Goal: Complete application form: Complete application form

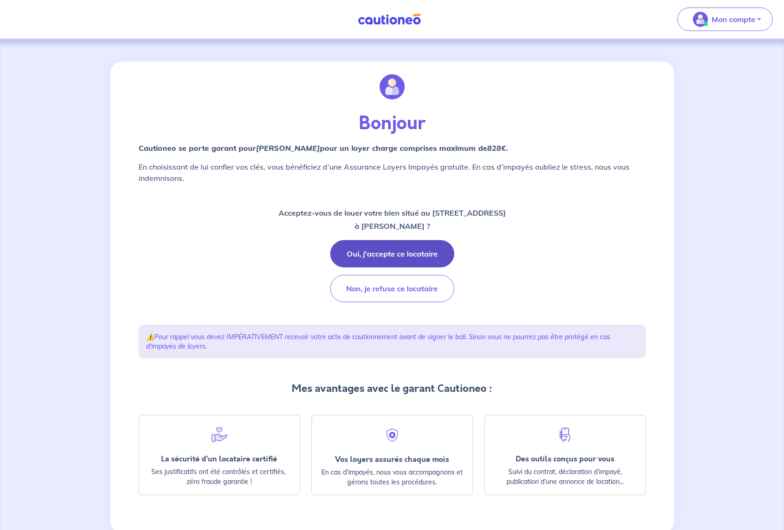
click at [395, 252] on button "Oui, j'accepte ce locataire" at bounding box center [392, 253] width 124 height 27
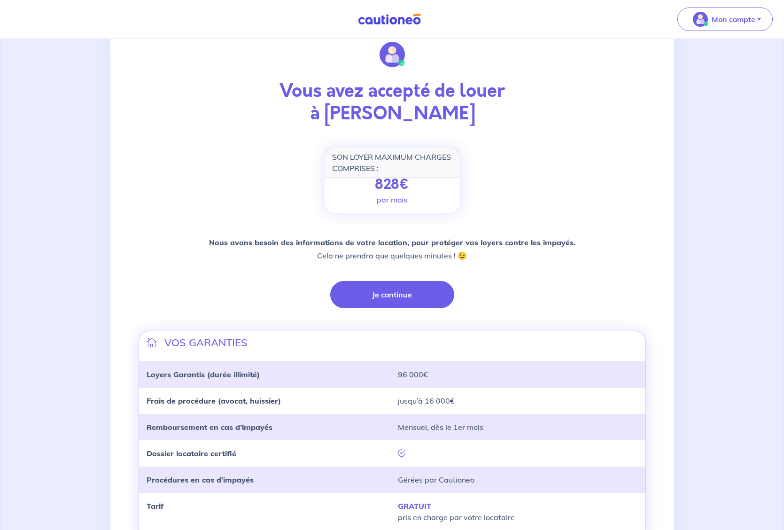
scroll to position [97, 0]
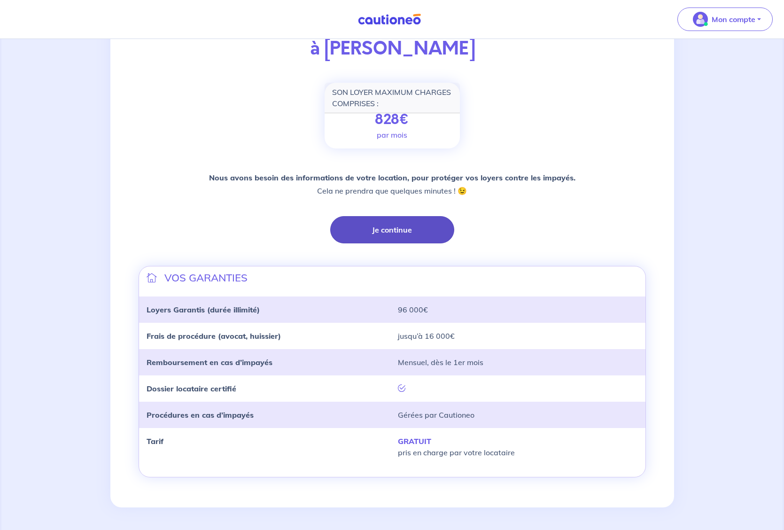
click at [396, 230] on button "Je continue" at bounding box center [392, 229] width 124 height 27
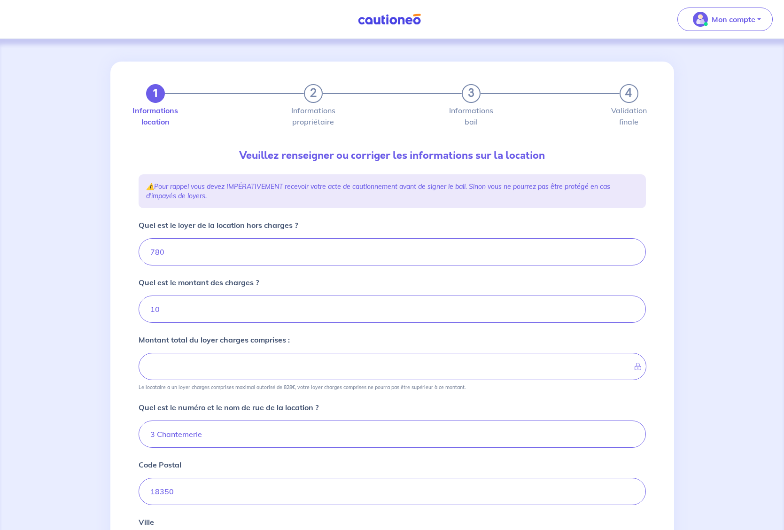
type input "790"
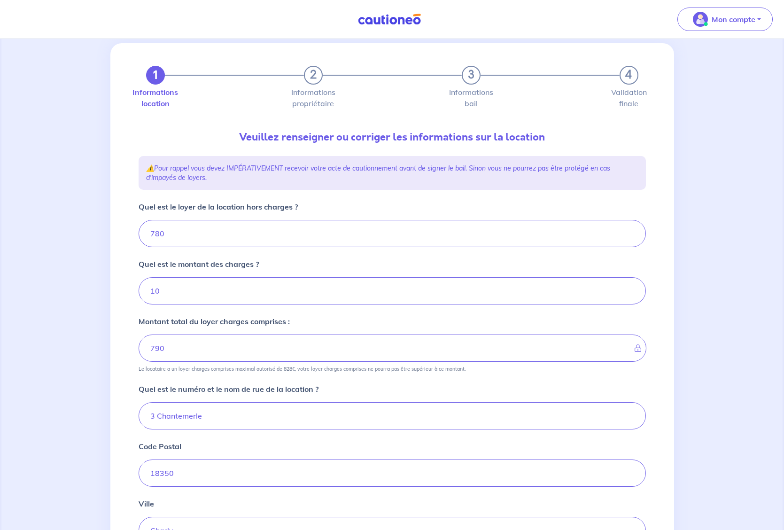
scroll to position [45, 0]
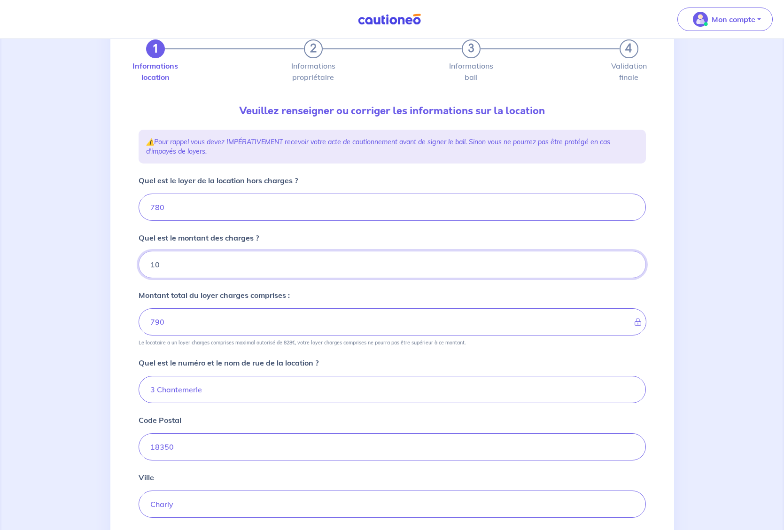
click at [302, 265] on input "10" at bounding box center [392, 264] width 507 height 27
type input "1"
type input "780"
type input "25"
type input "805"
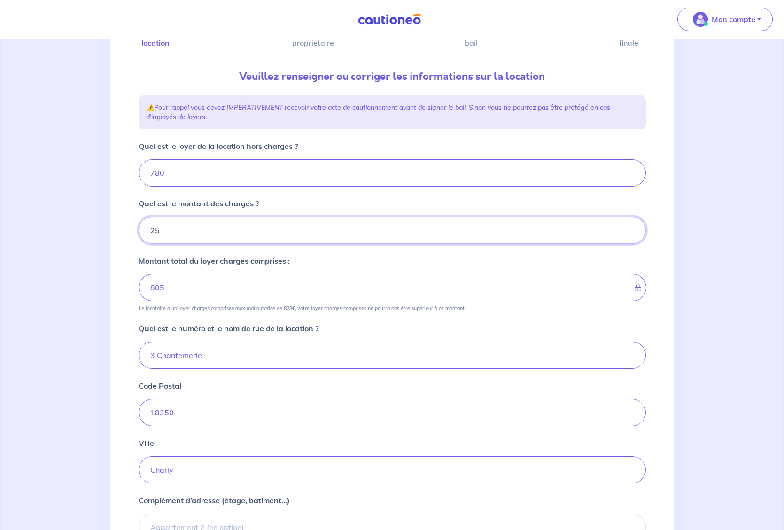
scroll to position [123, 0]
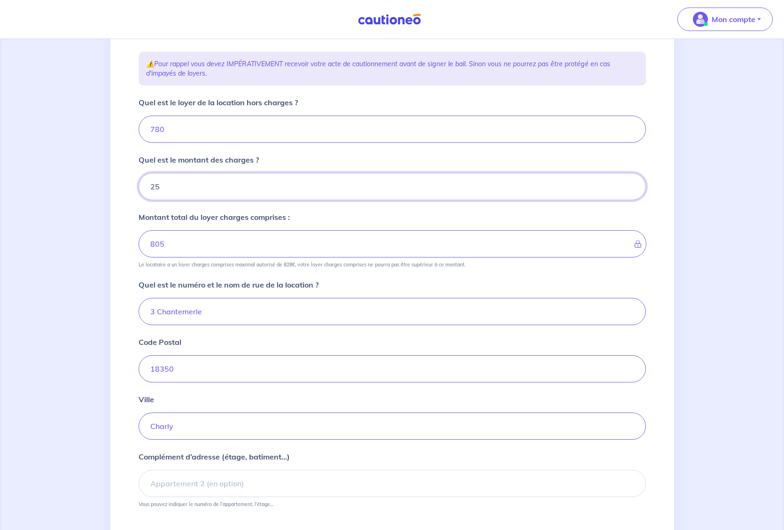
type input "25"
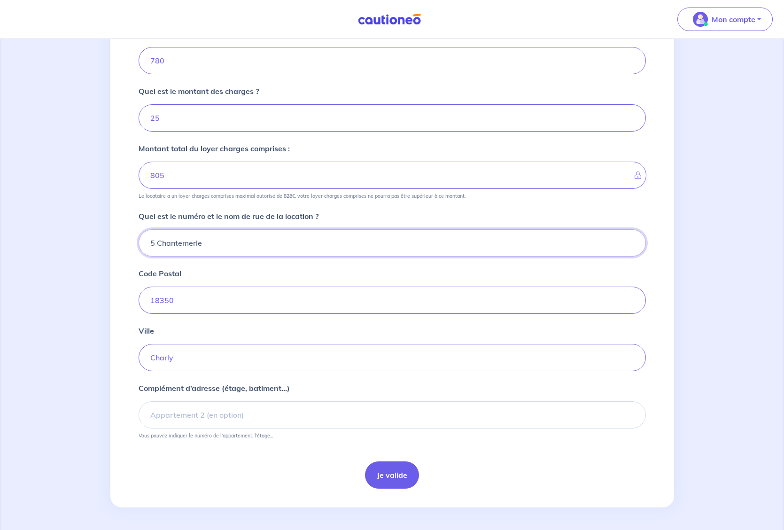
click at [150, 243] on input "5 Chantemerle" at bounding box center [392, 242] width 507 height 27
type input "5 Chantemerle"
click at [397, 474] on button "Je valide" at bounding box center [392, 474] width 54 height 27
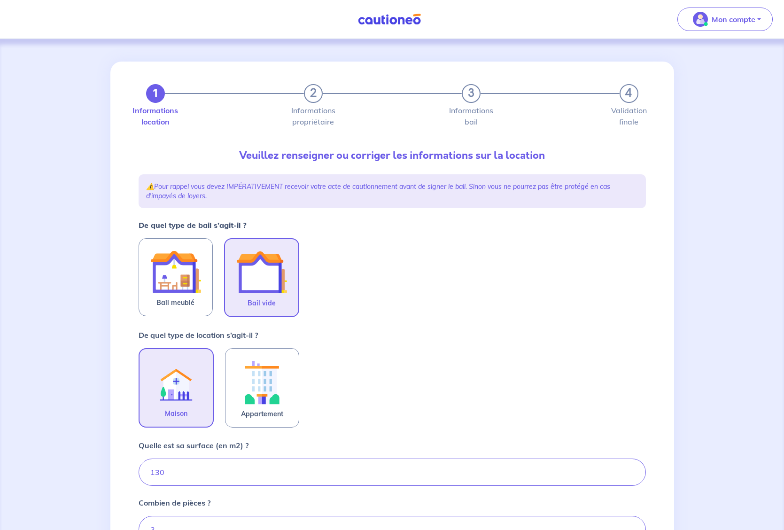
click at [274, 271] on img at bounding box center [261, 272] width 51 height 51
click at [0, 0] on input "Bail vide" at bounding box center [0, 0] width 0 height 0
click at [170, 394] on img at bounding box center [176, 381] width 51 height 51
click at [0, 0] on input "Maison" at bounding box center [0, 0] width 0 height 0
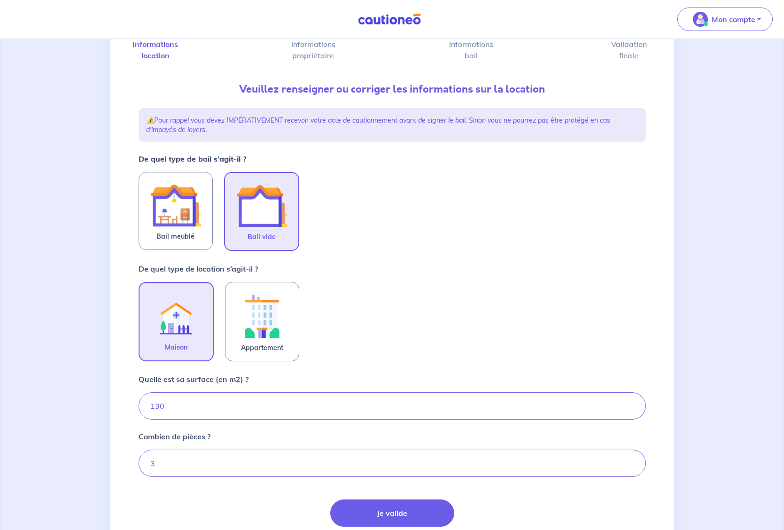
scroll to position [97, 0]
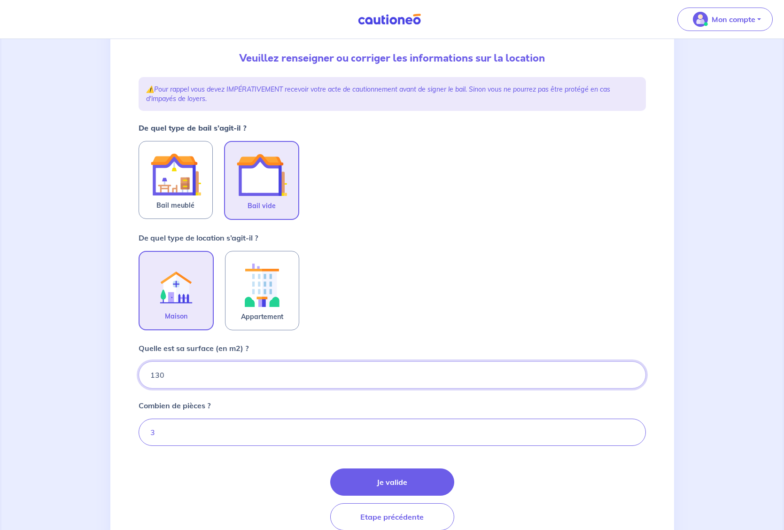
click at [194, 379] on input "130" at bounding box center [392, 374] width 507 height 27
type input "124"
click at [185, 431] on input "3" at bounding box center [392, 431] width 507 height 27
click at [154, 436] on input "14" at bounding box center [392, 431] width 507 height 27
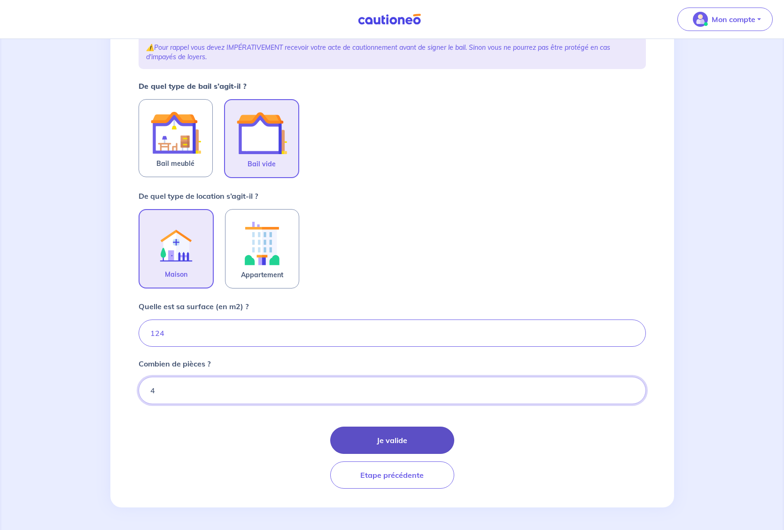
type input "4"
click at [405, 440] on button "Je valide" at bounding box center [392, 439] width 124 height 27
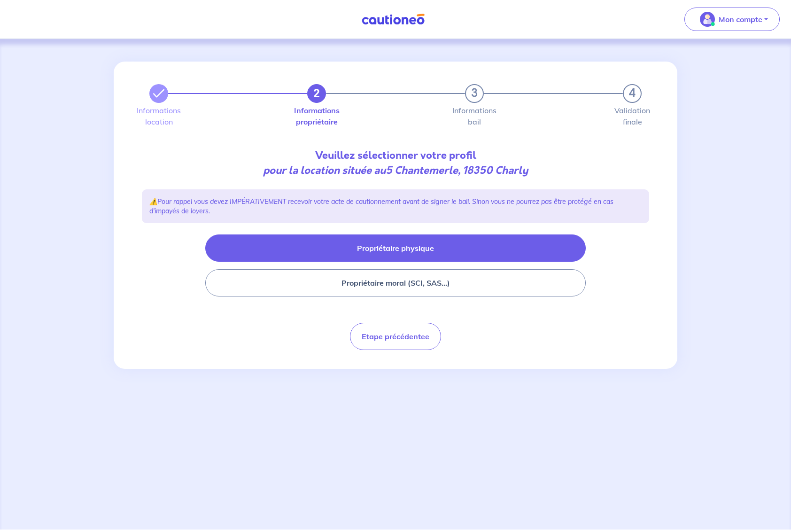
click at [402, 249] on button "Propriétaire physique" at bounding box center [395, 247] width 380 height 27
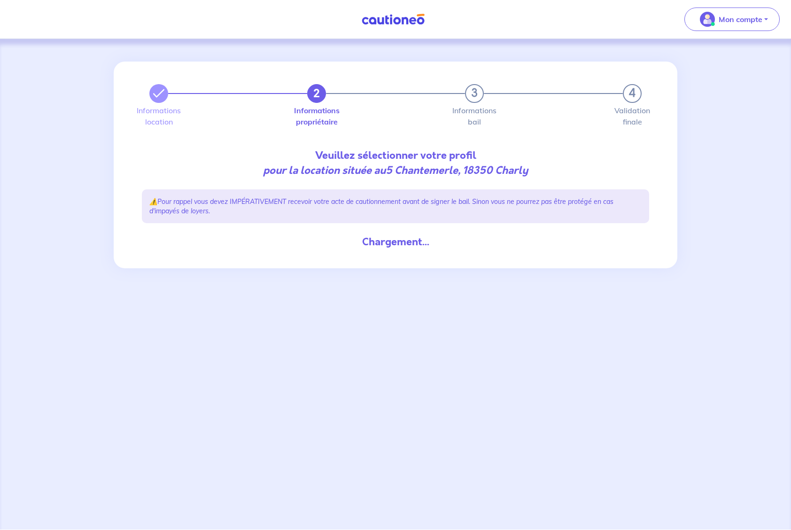
select select "FR"
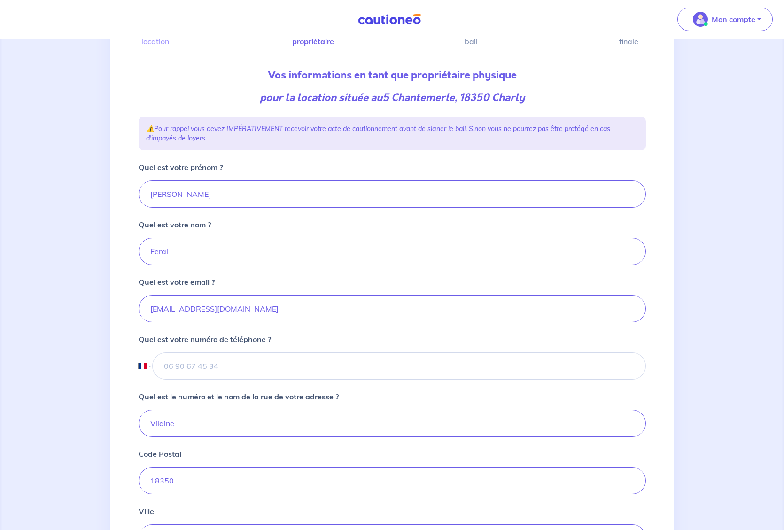
scroll to position [74, 0]
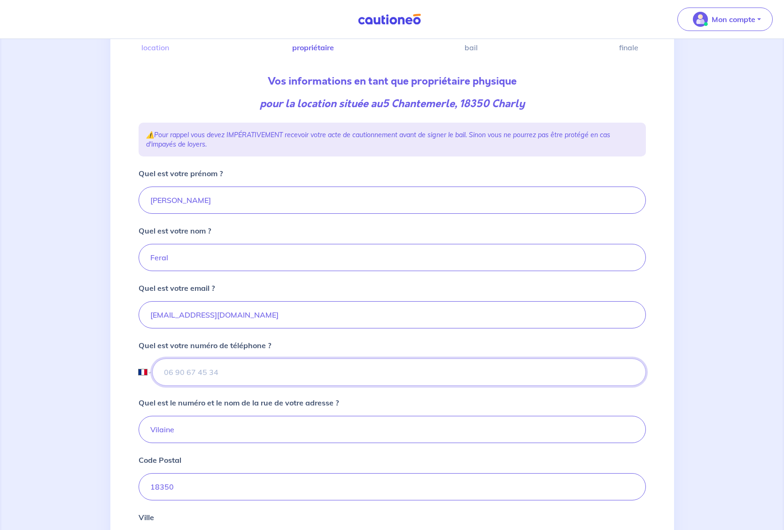
click at [264, 379] on input "tel" at bounding box center [398, 371] width 493 height 27
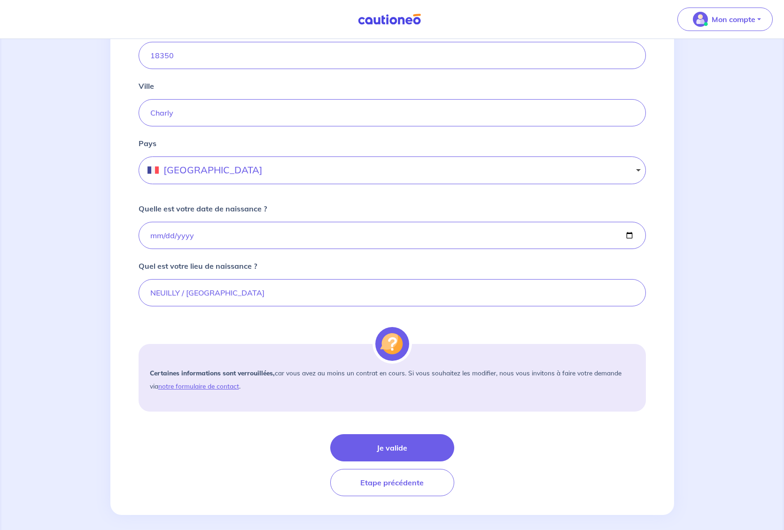
scroll to position [513, 0]
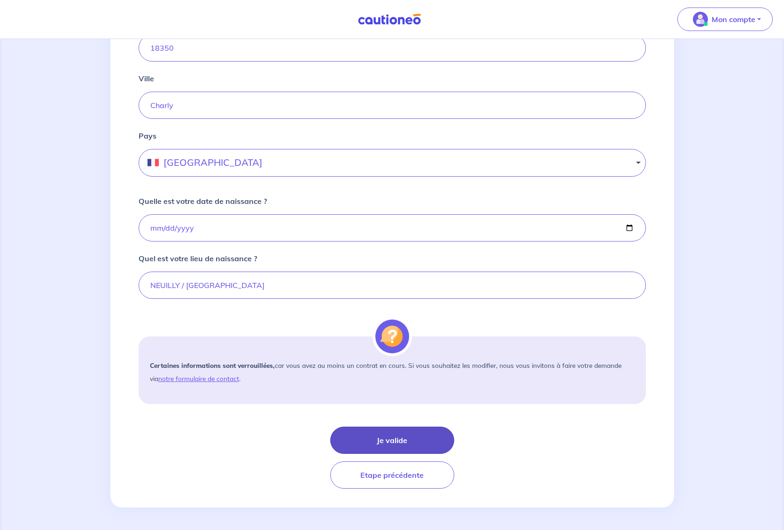
type input "06 10 81 47 47"
click at [403, 439] on button "Je valide" at bounding box center [392, 439] width 124 height 27
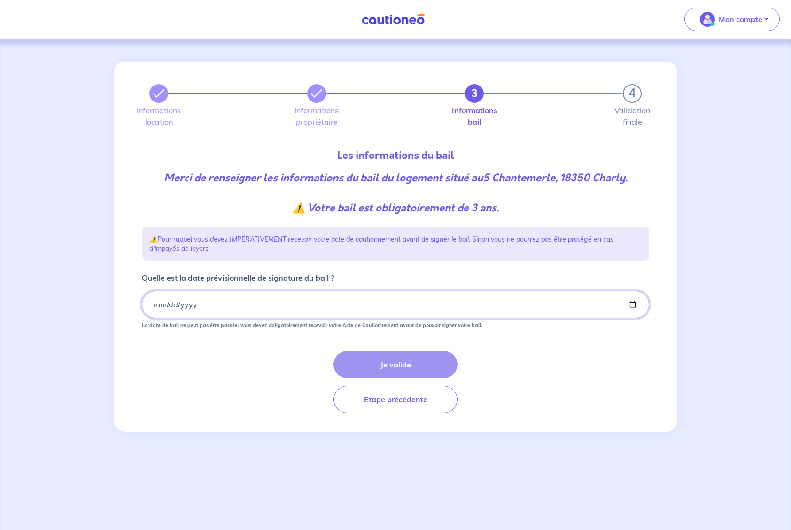
click at [234, 304] on input "Quelle est la date prévisionnelle de signature du bail ?" at bounding box center [395, 304] width 507 height 27
click at [170, 302] on input "Quelle est la date prévisionnelle de signature du bail ?" at bounding box center [395, 304] width 507 height 27
click at [186, 306] on input "Quelle est la date prévisionnelle de signature du bail ?" at bounding box center [395, 304] width 507 height 27
type input "2025-09-01"
click at [404, 363] on button "Je valide" at bounding box center [395, 364] width 124 height 27
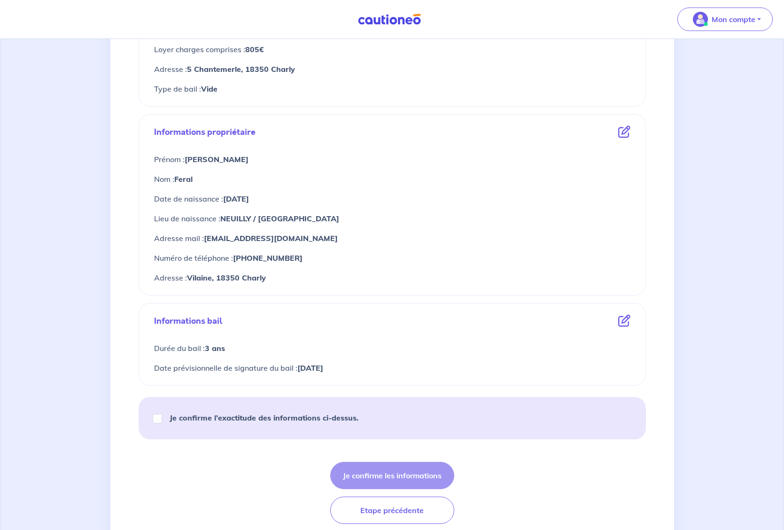
scroll to position [297, 0]
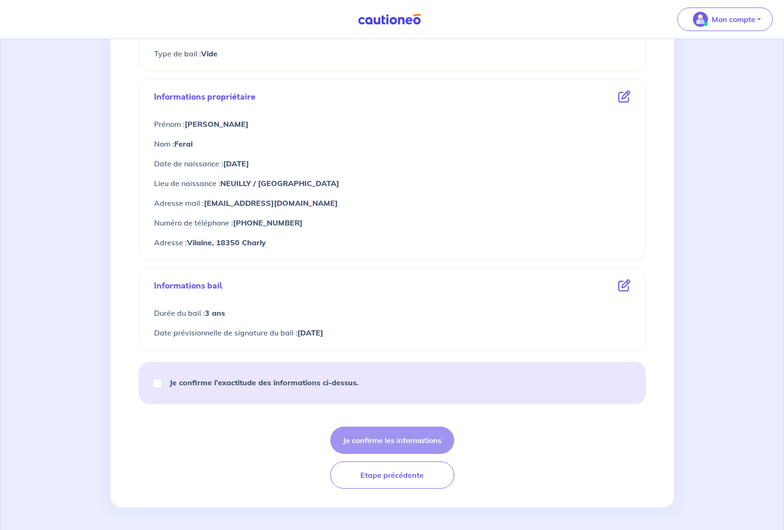
click at [156, 382] on input "Je confirme l’exactitude des informations ci-dessus." at bounding box center [157, 383] width 9 height 9
checkbox input "true"
click at [418, 440] on button "Je confirme les informations" at bounding box center [392, 439] width 124 height 27
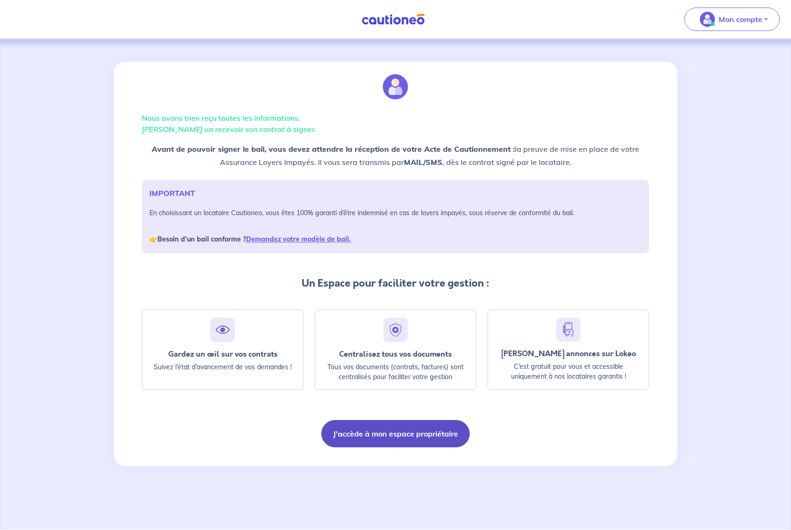
click at [419, 433] on button "J'accède à mon espace propriétaire" at bounding box center [395, 433] width 148 height 27
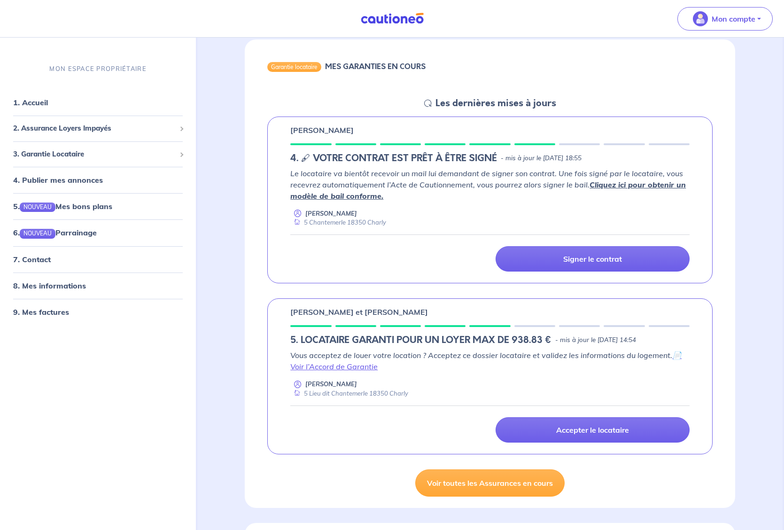
scroll to position [105, 0]
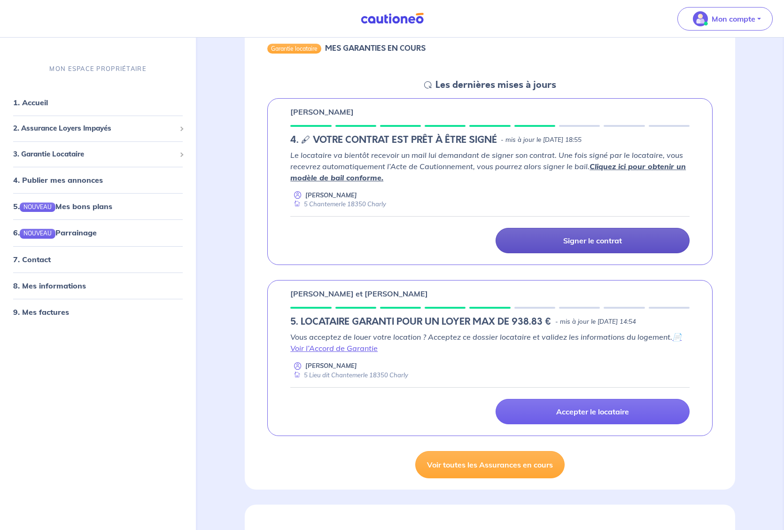
click at [599, 239] on p "Signer le contrat" at bounding box center [592, 240] width 59 height 9
click at [595, 238] on p "Signer le contrat" at bounding box center [592, 240] width 59 height 9
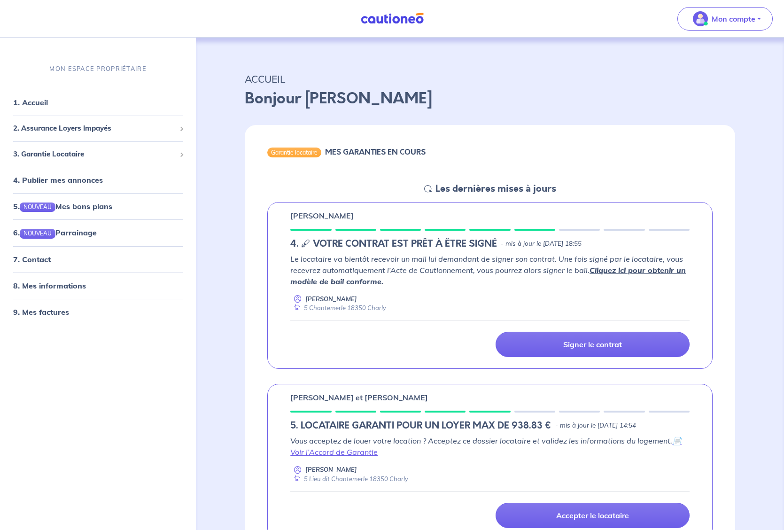
scroll to position [0, 0]
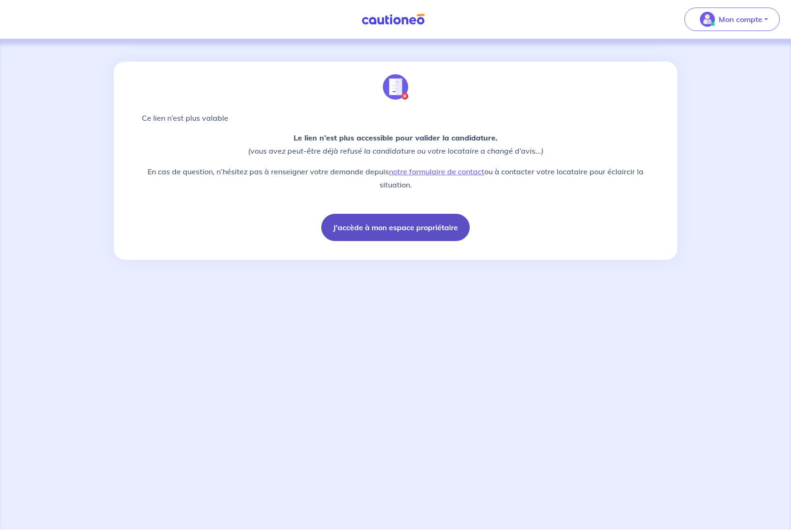
click at [413, 229] on button "J'accède à mon espace propriétaire" at bounding box center [395, 227] width 148 height 27
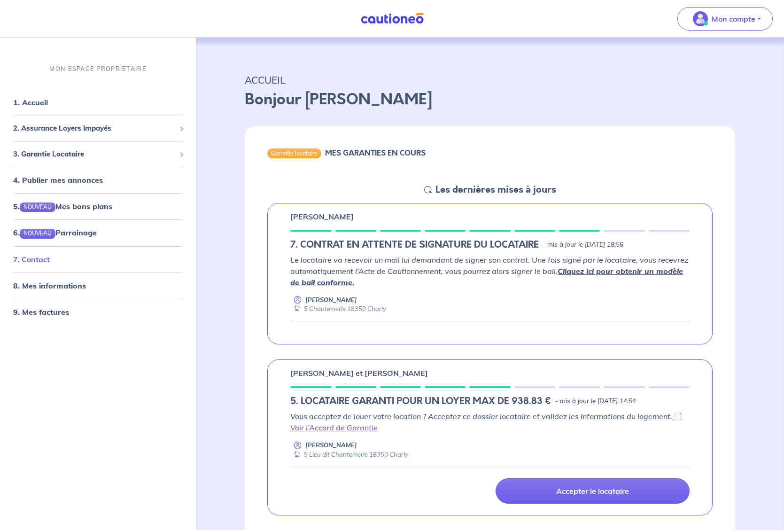
click at [39, 257] on link "7. Contact" at bounding box center [31, 258] width 37 height 9
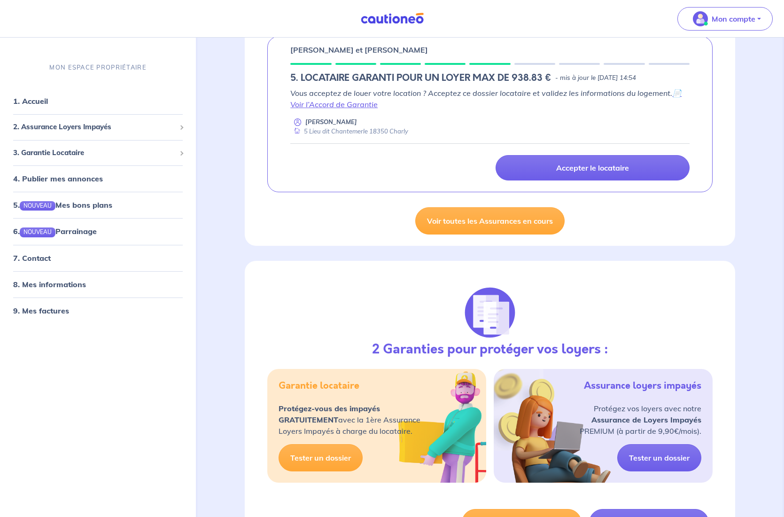
scroll to position [289, 0]
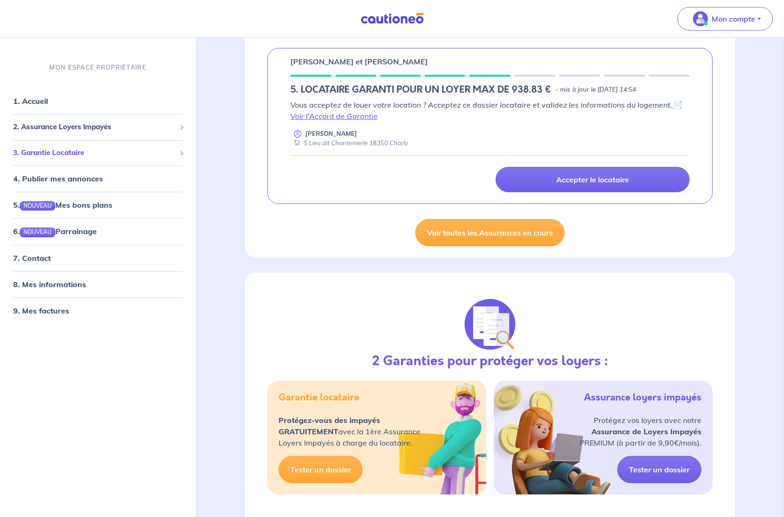
click at [183, 152] on div "3. Garantie Locataire" at bounding box center [98, 153] width 188 height 18
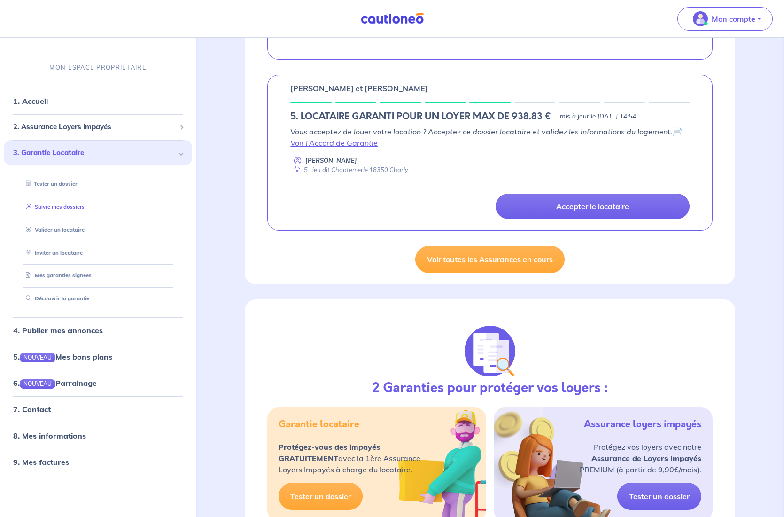
scroll to position [256, 0]
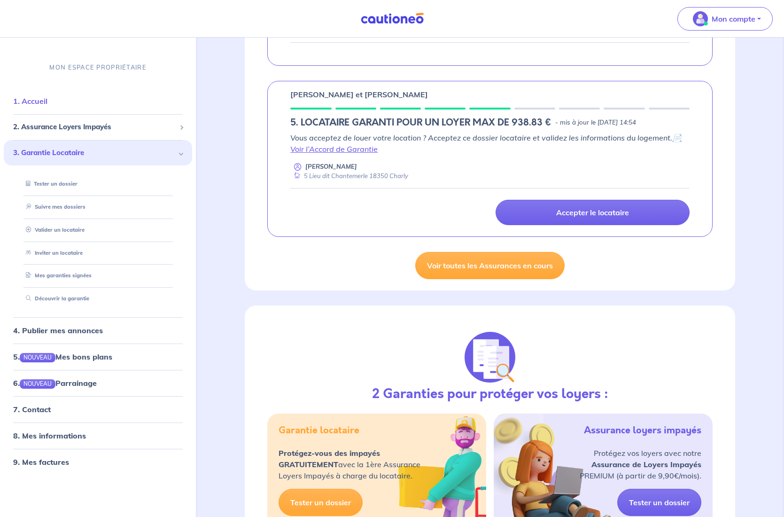
drag, startPoint x: 43, startPoint y: 101, endPoint x: 94, endPoint y: 106, distance: 52.0
click at [43, 101] on link "1. Accueil" at bounding box center [30, 100] width 34 height 9
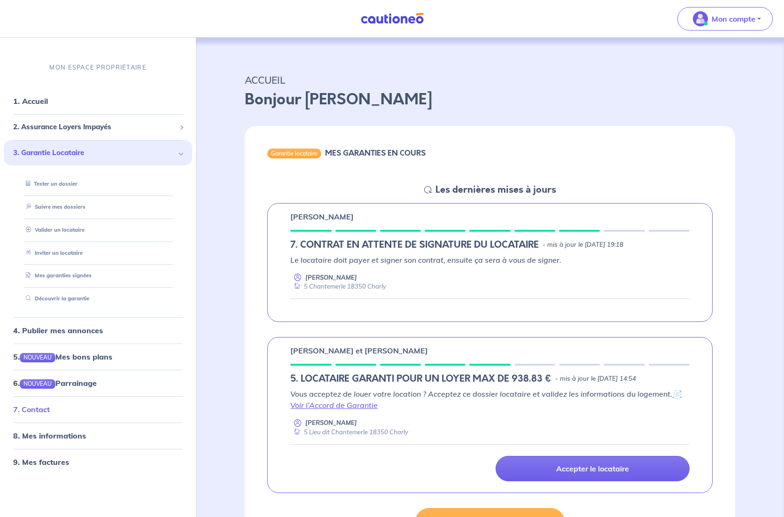
click at [46, 407] on link "7. Contact" at bounding box center [31, 408] width 37 height 9
